Goal: Information Seeking & Learning: Learn about a topic

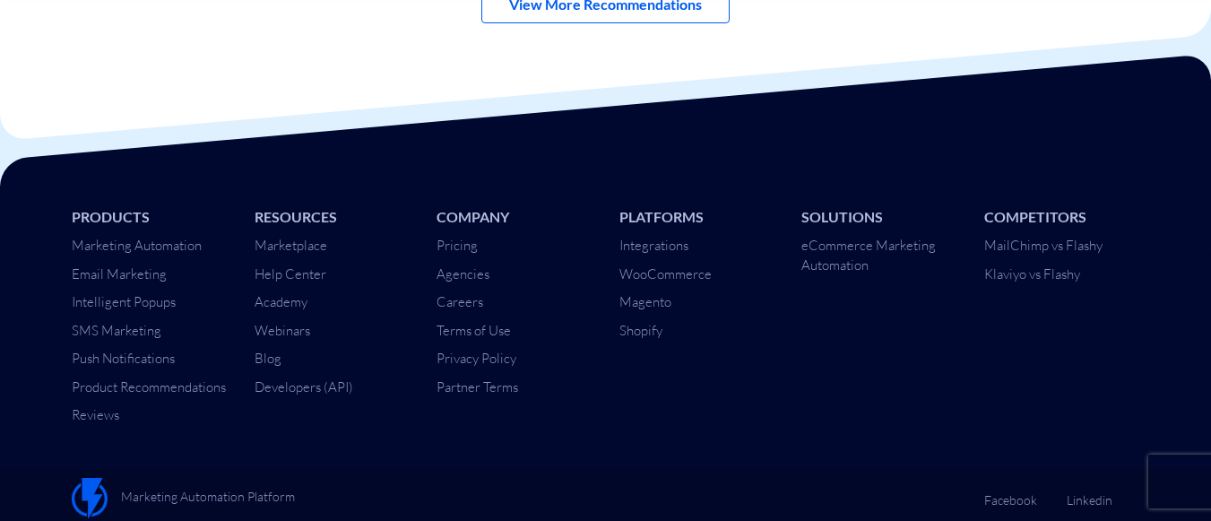
scroll to position [6224, 0]
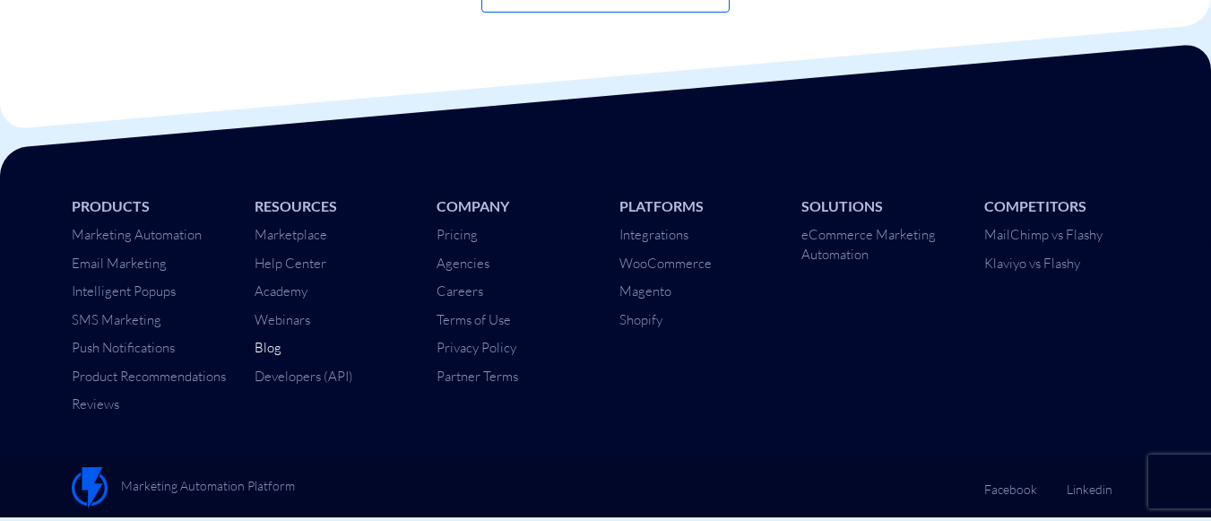
click at [270, 345] on link "Blog" at bounding box center [268, 347] width 27 height 17
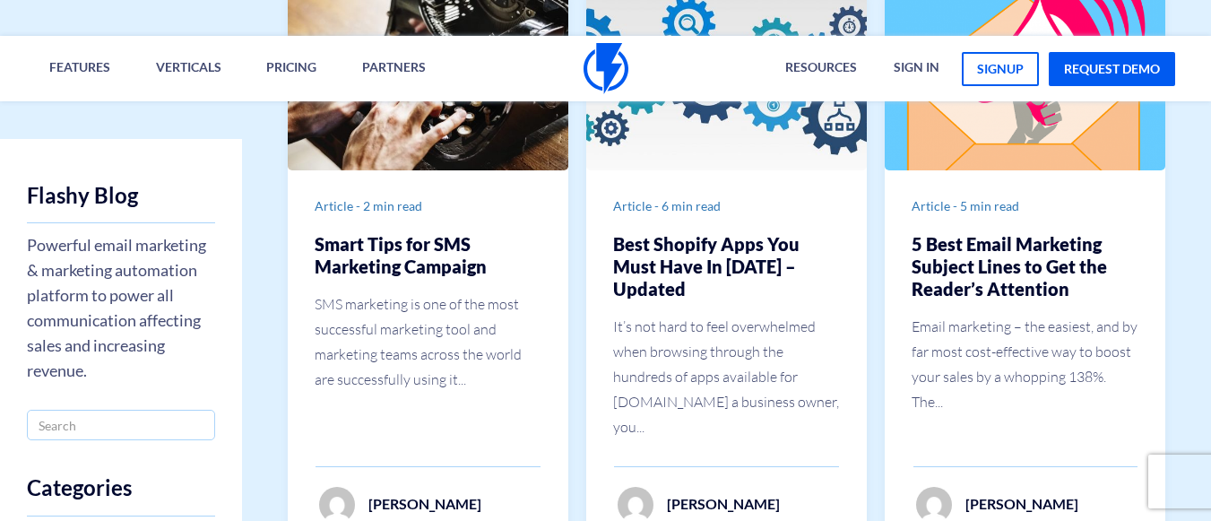
scroll to position [3445, 0]
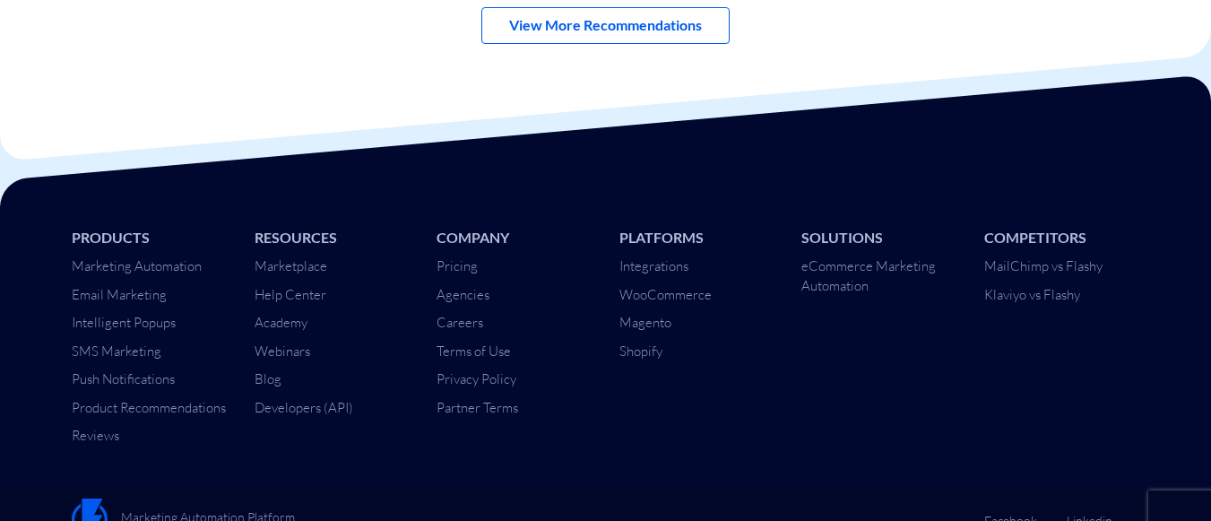
scroll to position [6224, 0]
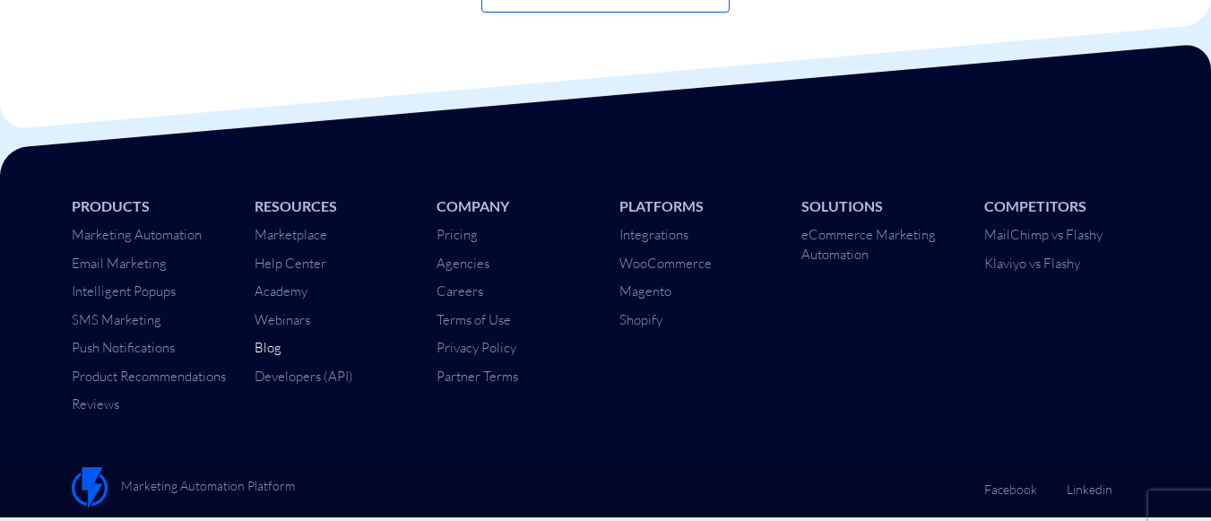
click at [274, 347] on link "Blog" at bounding box center [268, 347] width 27 height 17
